Goal: Obtain resource: Download file/media

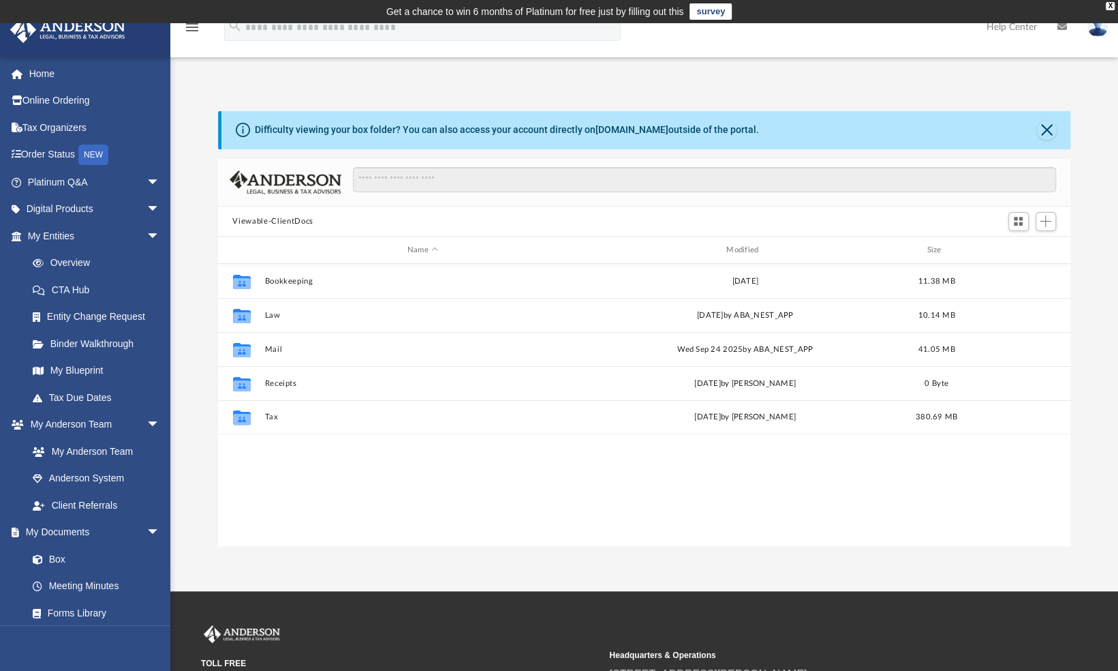
scroll to position [299, 842]
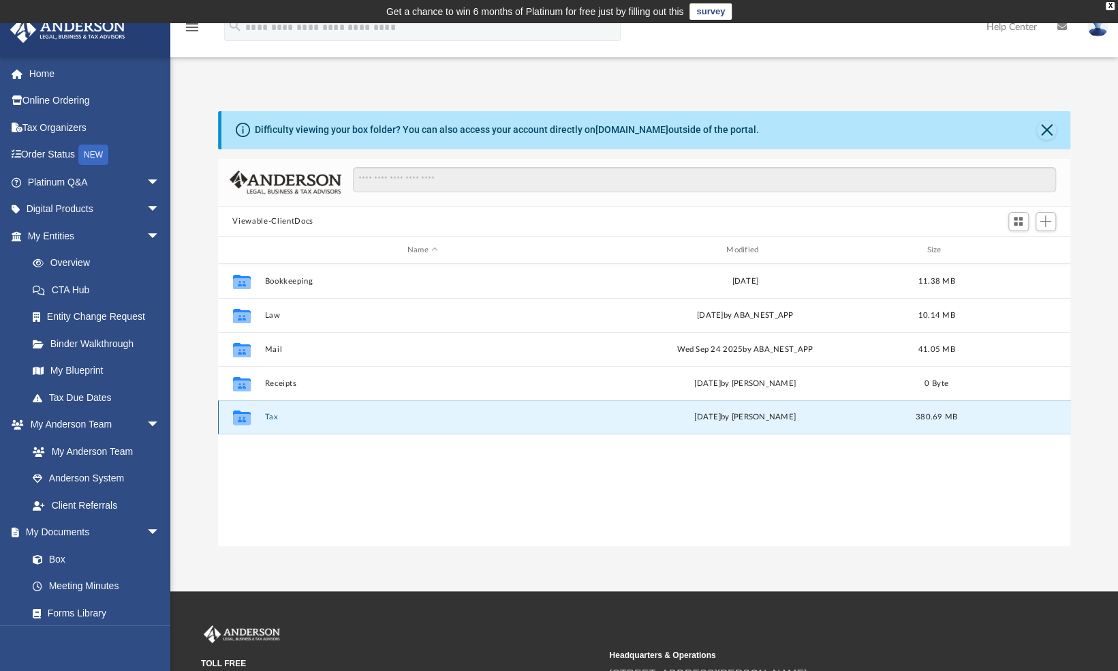
click at [268, 413] on button "Tax" at bounding box center [422, 417] width 316 height 9
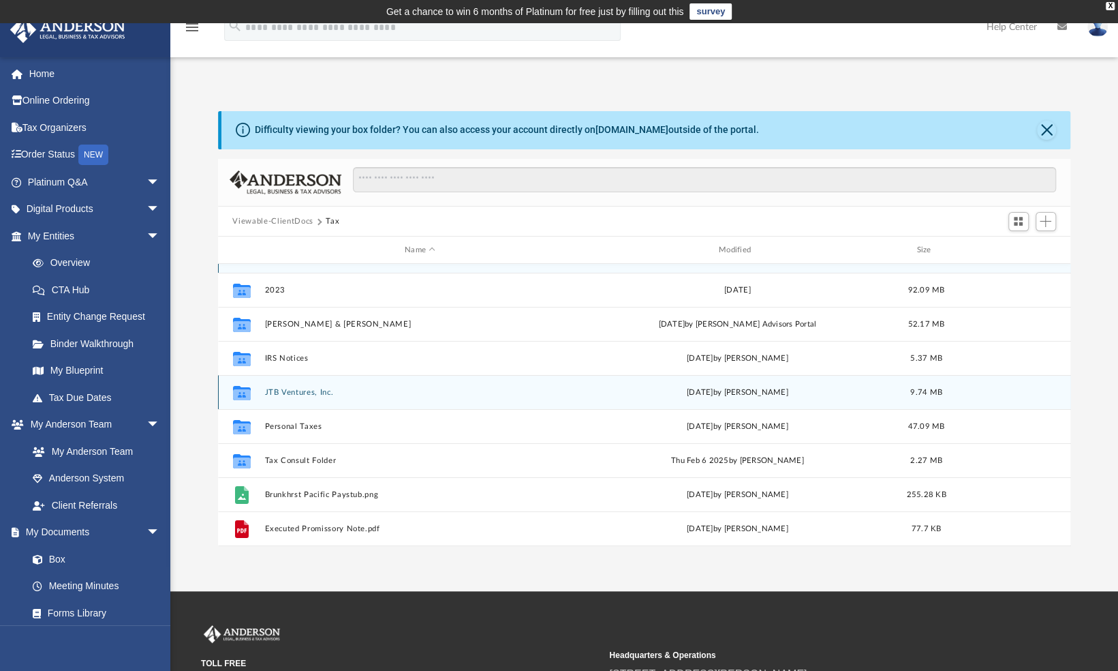
scroll to position [25, 0]
click at [292, 394] on button "JTB Ventures, Inc." at bounding box center [419, 392] width 311 height 9
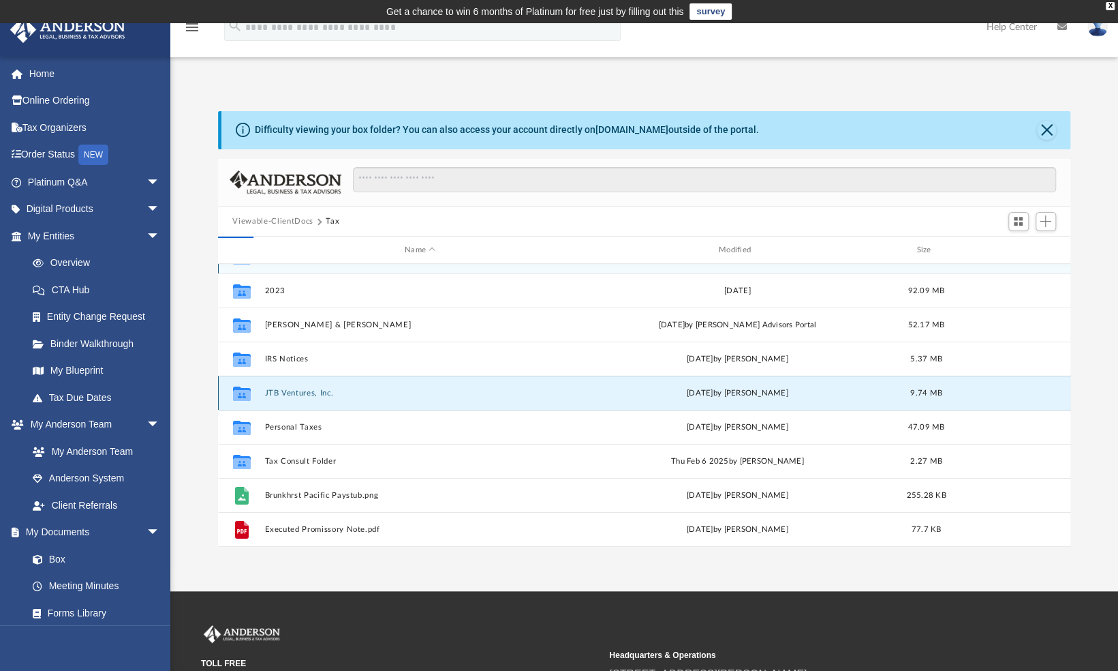
scroll to position [0, 0]
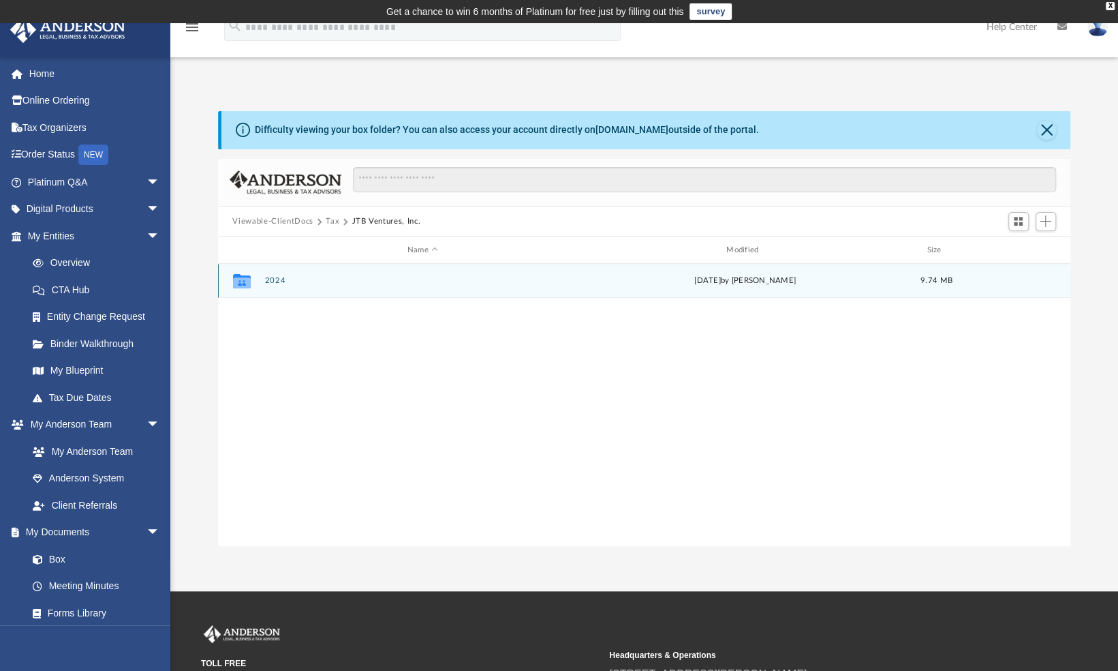
click at [274, 277] on button "2024" at bounding box center [422, 281] width 316 height 9
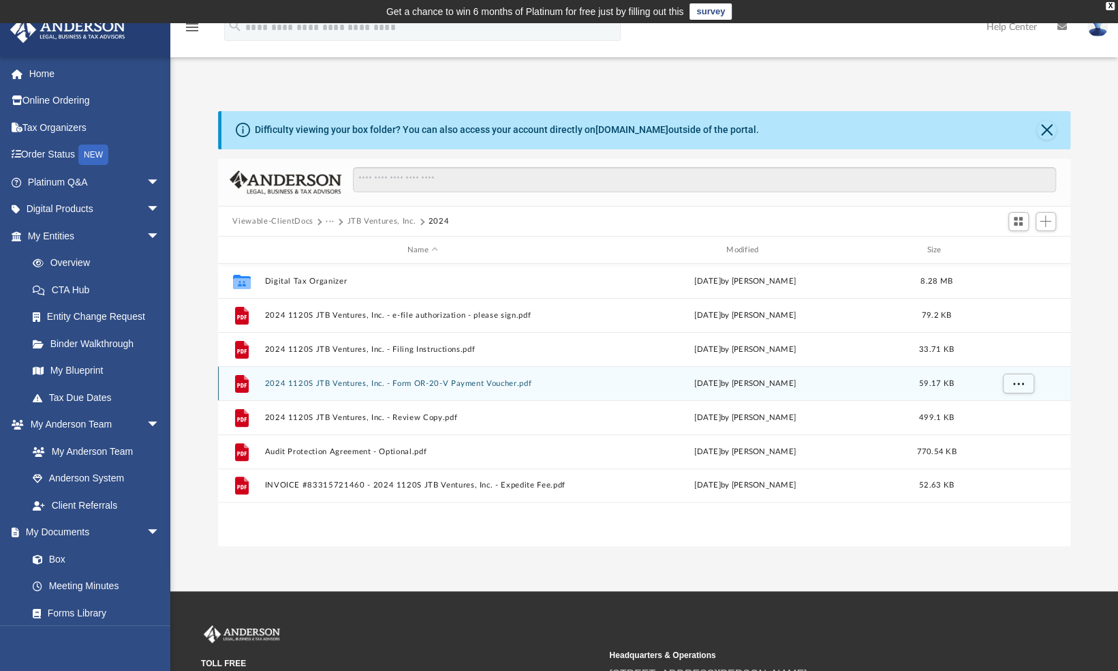
click at [435, 386] on button "2024 1120S JTB Ventures, Inc. - Form OR-20-V Payment Voucher.pdf" at bounding box center [422, 383] width 316 height 9
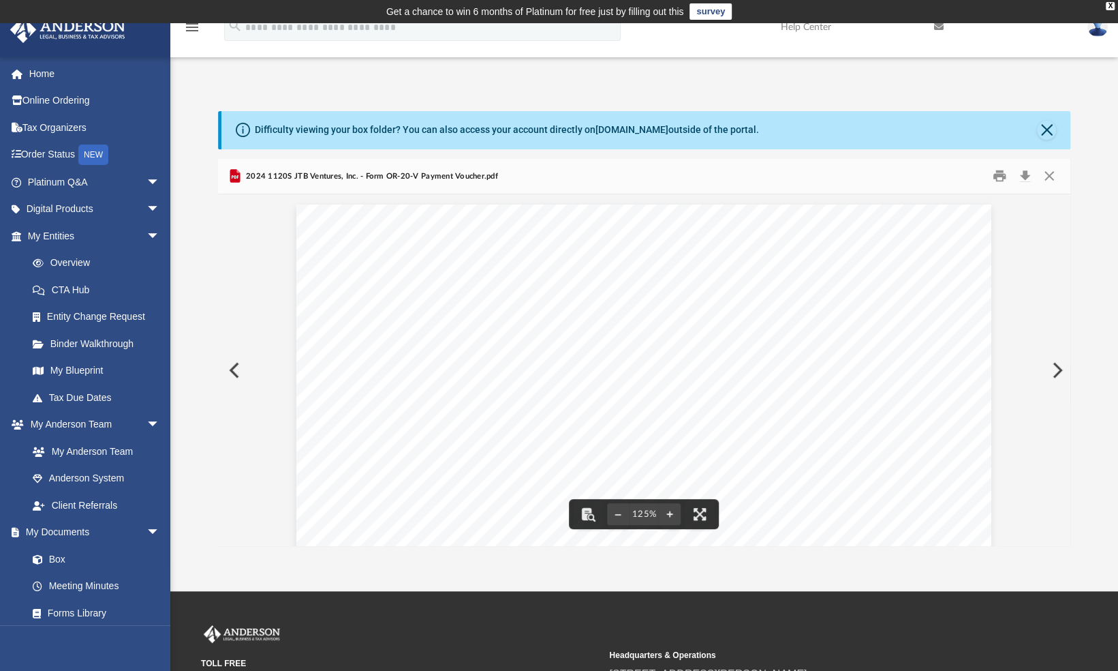
click at [1051, 371] on button "Preview" at bounding box center [1056, 370] width 30 height 38
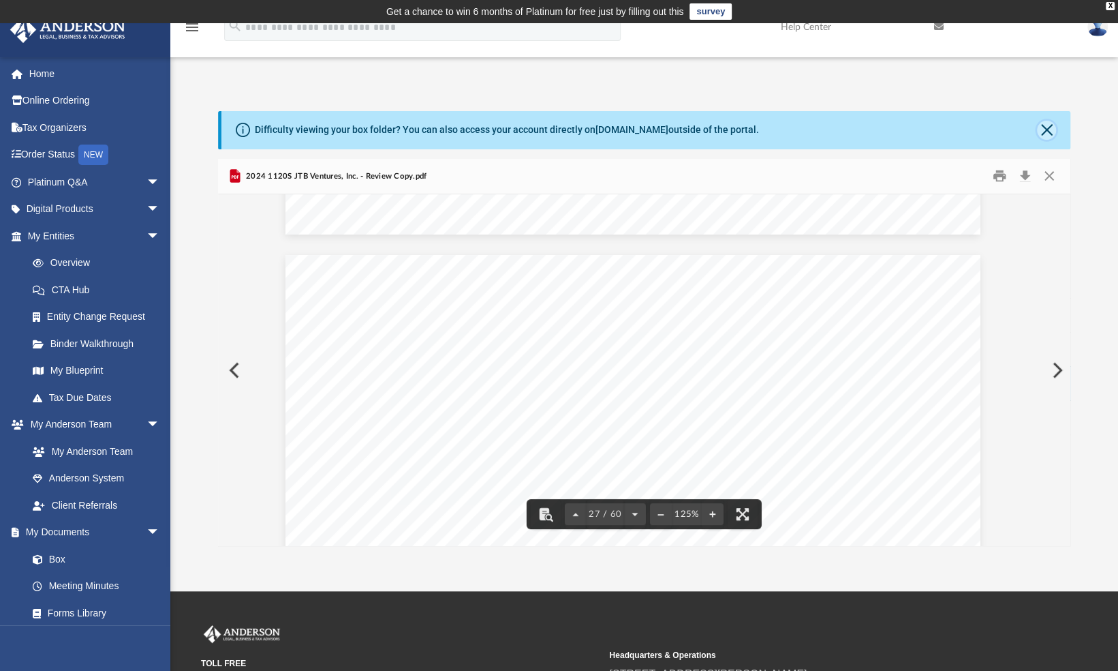
click at [1045, 136] on button "Close" at bounding box center [1046, 130] width 19 height 19
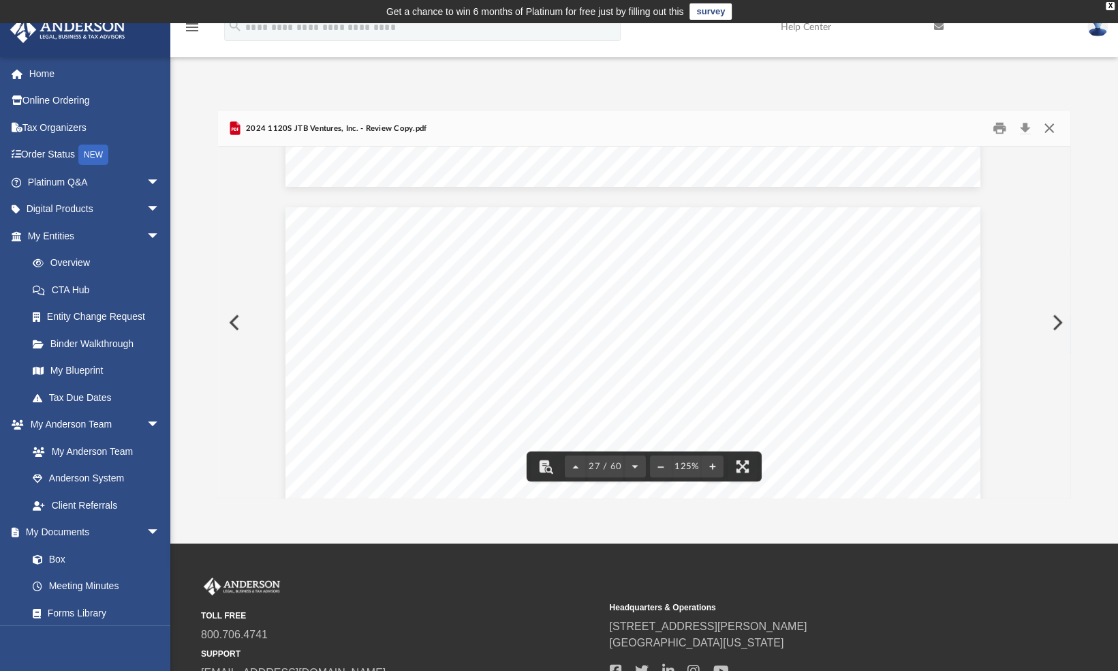
click at [1054, 127] on button "Close" at bounding box center [1049, 128] width 25 height 21
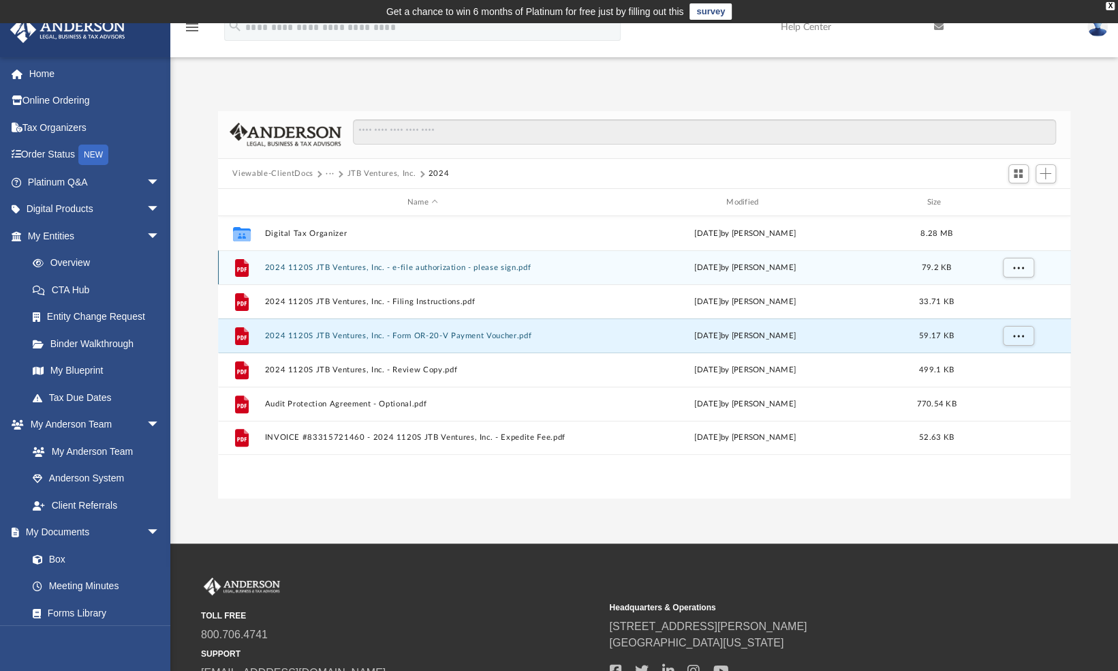
click at [354, 273] on div "File 2024 1120S JTB Ventures, Inc. - e-file authorization - please sign.pdf [DA…" at bounding box center [644, 267] width 853 height 34
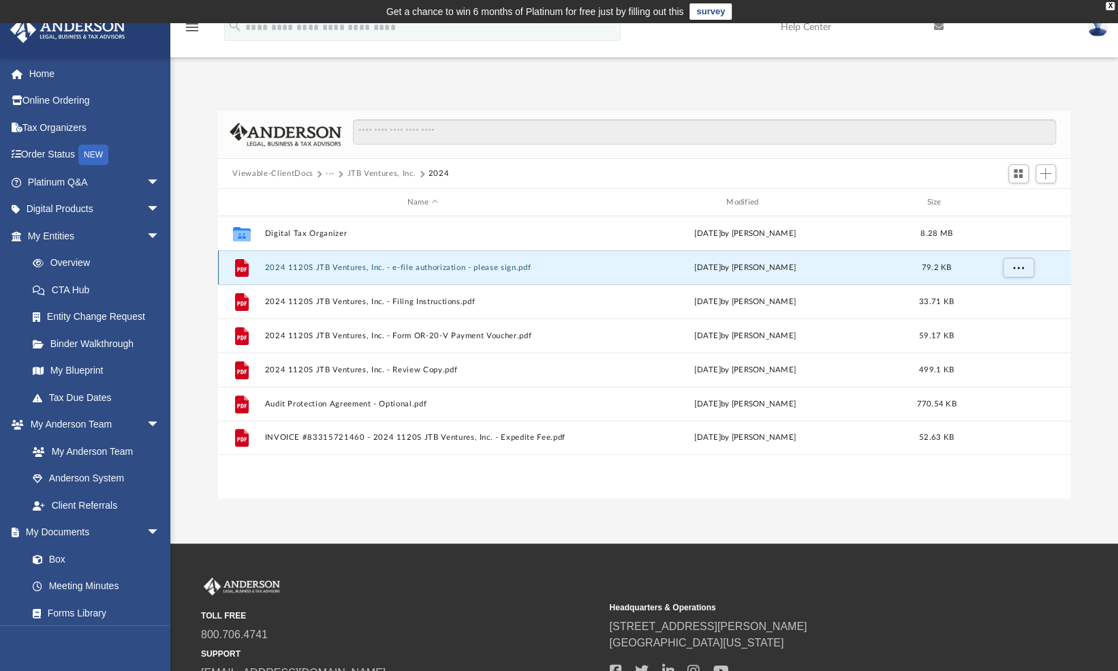
click at [373, 262] on div "File 2024 1120S JTB Ventures, Inc. - e-file authorization - please sign.pdf [DA…" at bounding box center [644, 267] width 853 height 34
click at [290, 268] on button "2024 1120S JTB Ventures, Inc. - e-file authorization - please sign.pdf" at bounding box center [422, 267] width 316 height 9
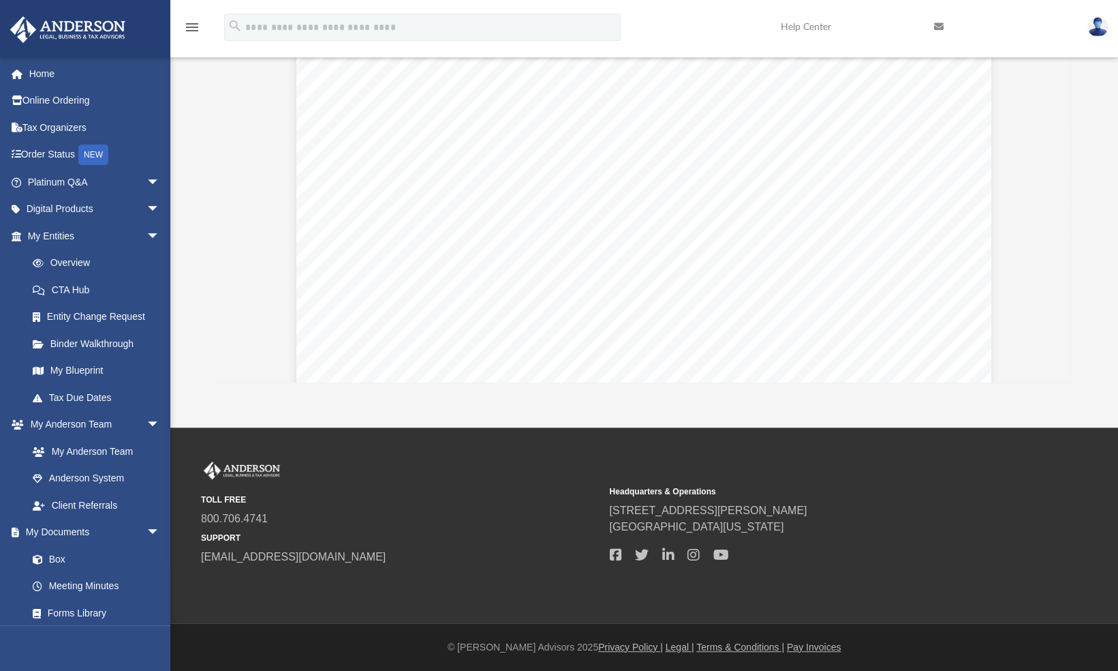
scroll to position [0, 0]
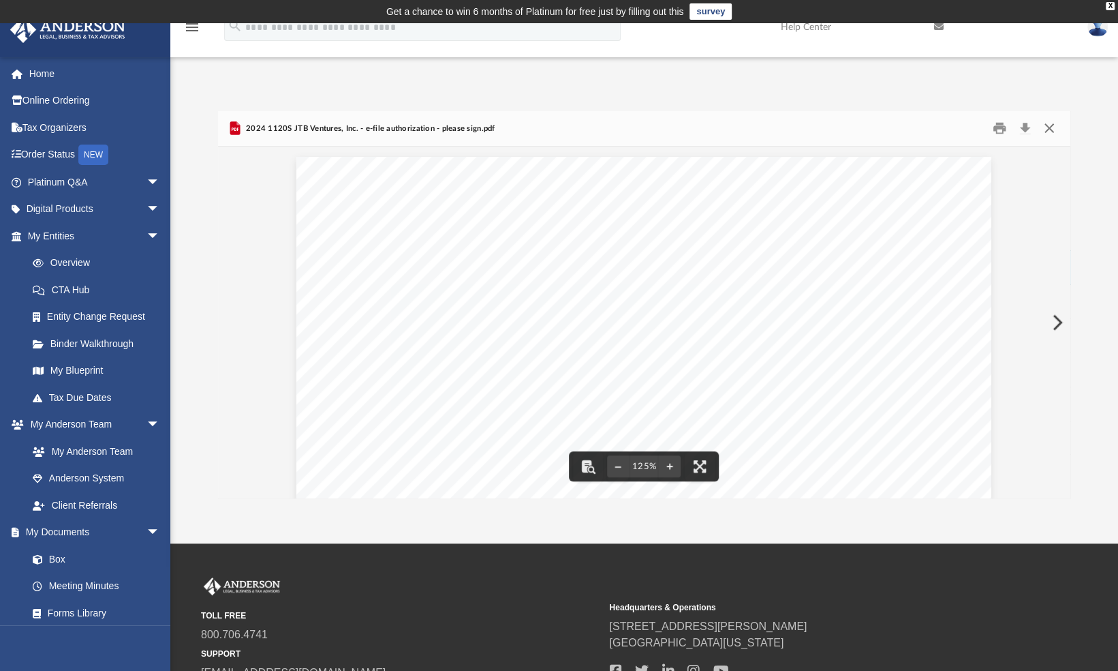
click at [1044, 127] on button "Close" at bounding box center [1049, 128] width 25 height 21
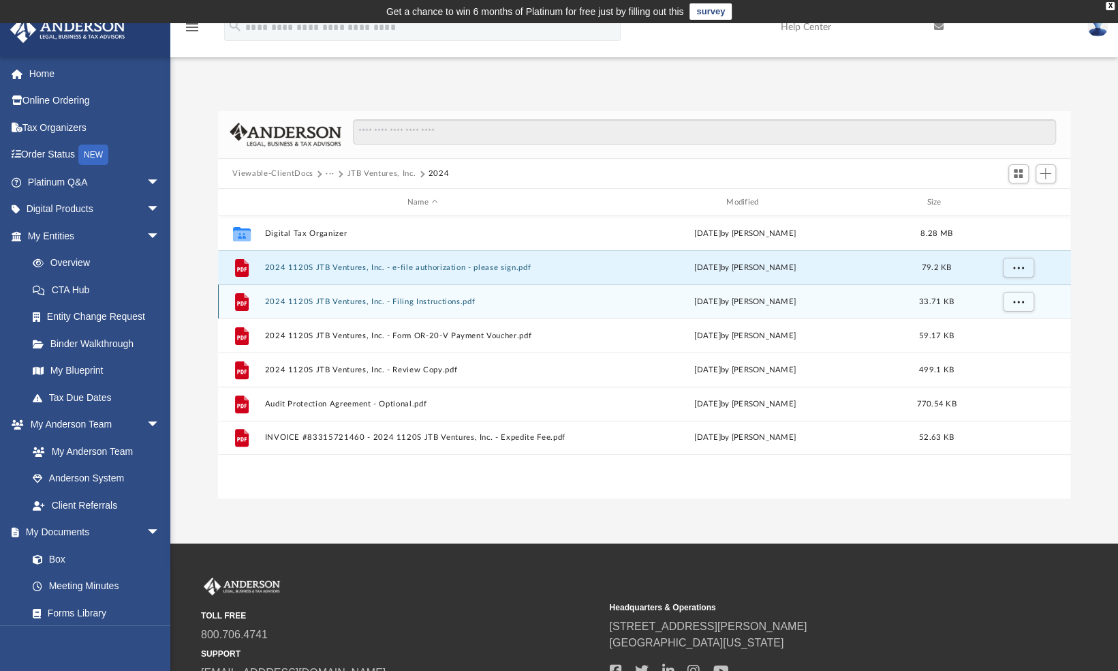
click at [408, 297] on button "2024 1120S JTB Ventures, Inc. - Filing Instructions.pdf" at bounding box center [422, 301] width 316 height 9
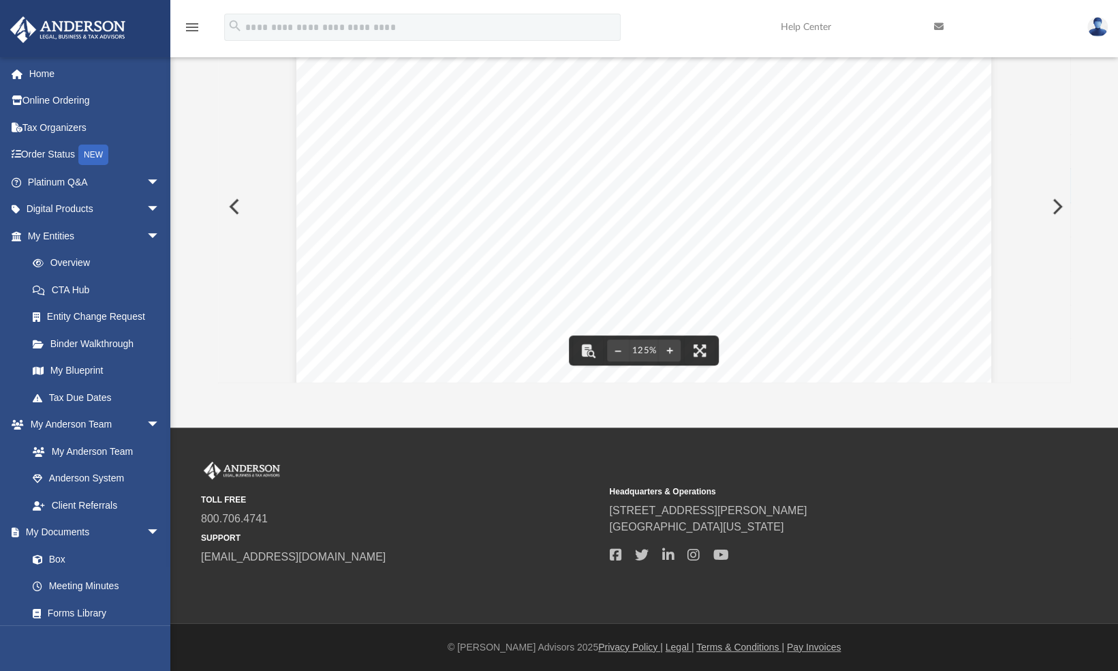
scroll to position [39, 0]
click at [1052, 200] on button "Preview" at bounding box center [1056, 206] width 30 height 38
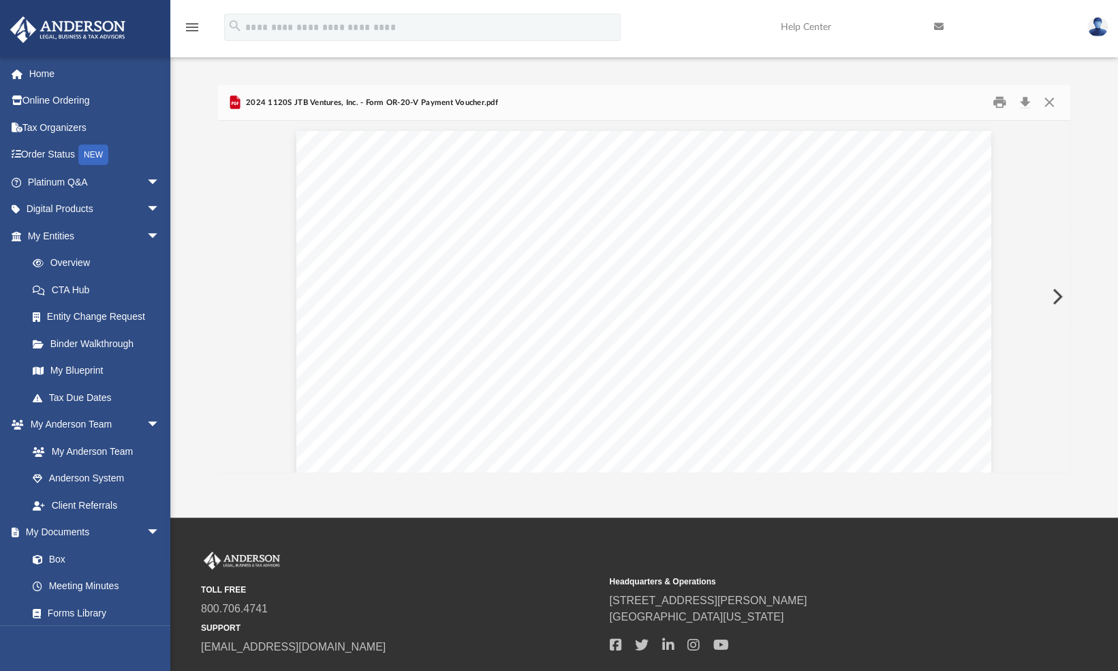
scroll to position [28, 0]
